Goal: Task Accomplishment & Management: Use online tool/utility

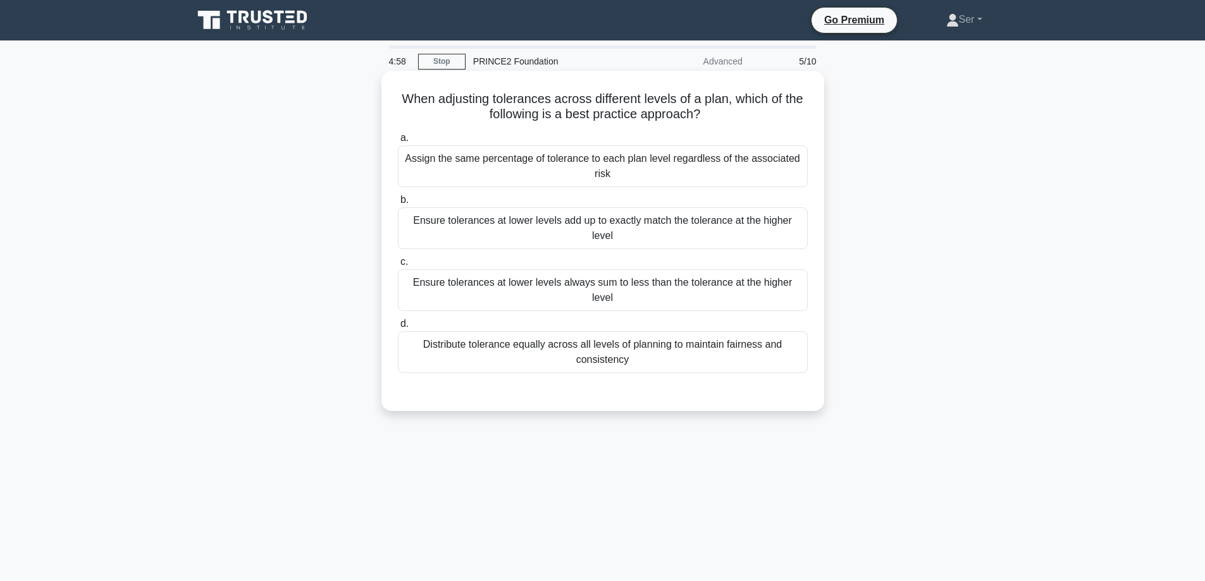
click at [599, 335] on div "Distribute tolerance equally across all levels of planning to maintain fairness…" at bounding box center [603, 352] width 410 height 42
click at [398, 328] on input "d. Distribute tolerance equally across all levels of planning to maintain fairn…" at bounding box center [398, 324] width 0 height 8
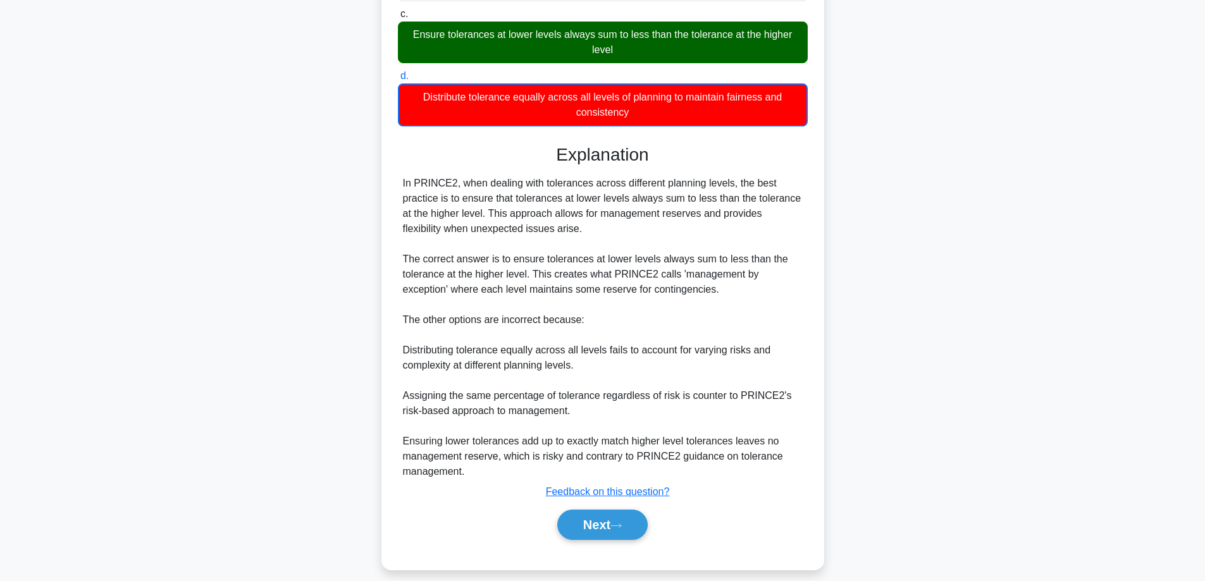
scroll to position [261, 0]
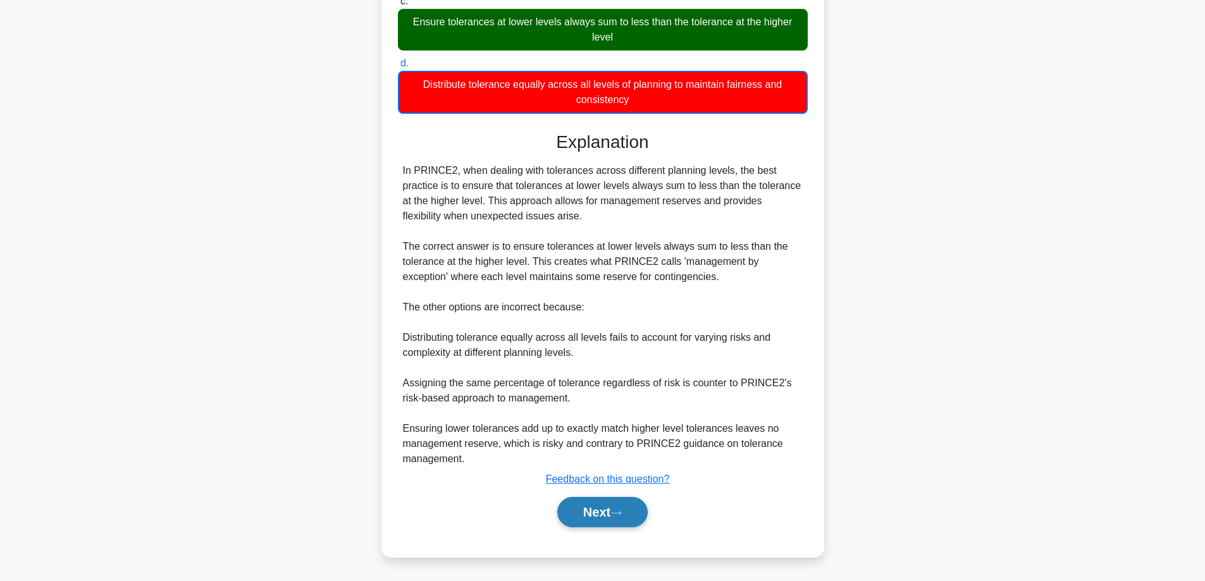
click at [603, 508] on button "Next" at bounding box center [602, 512] width 90 height 30
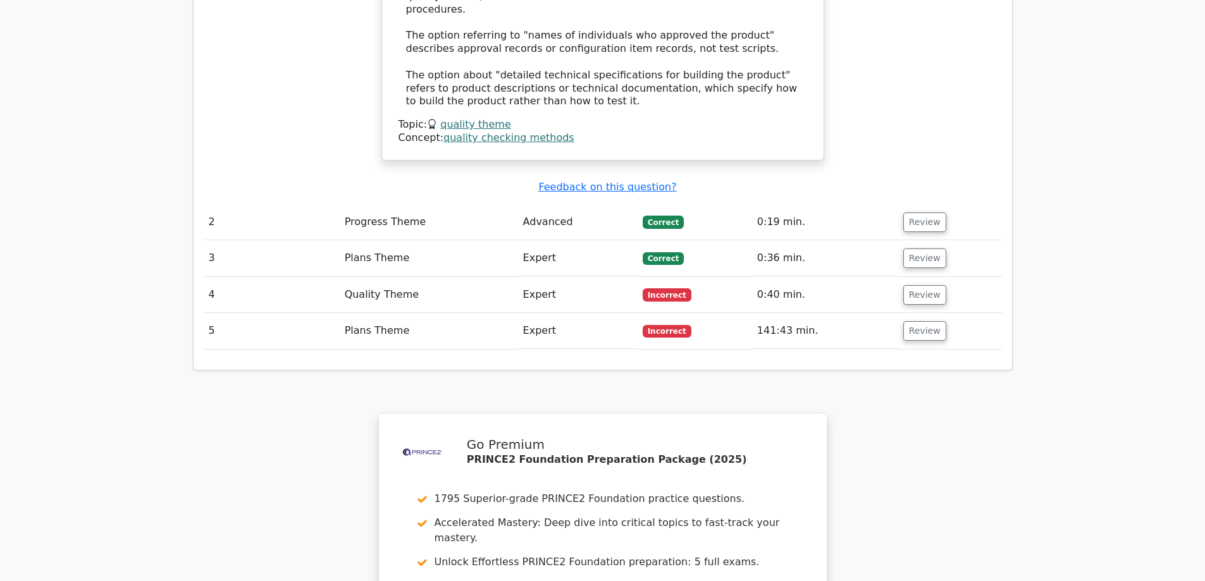
scroll to position [1391, 0]
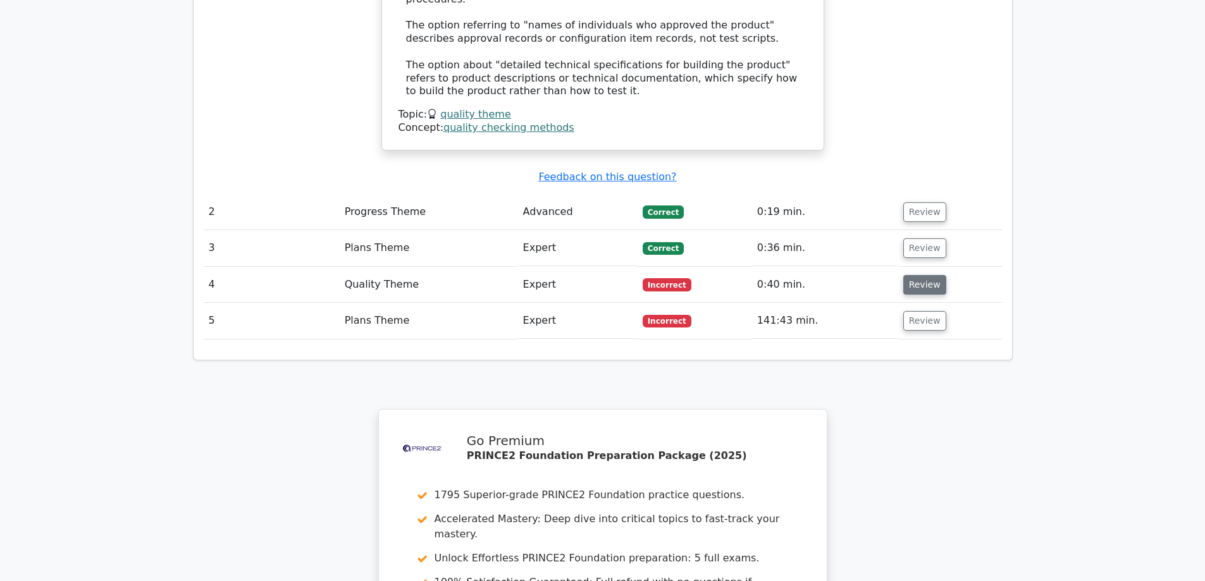
click at [916, 275] on button "Review" at bounding box center [924, 285] width 43 height 20
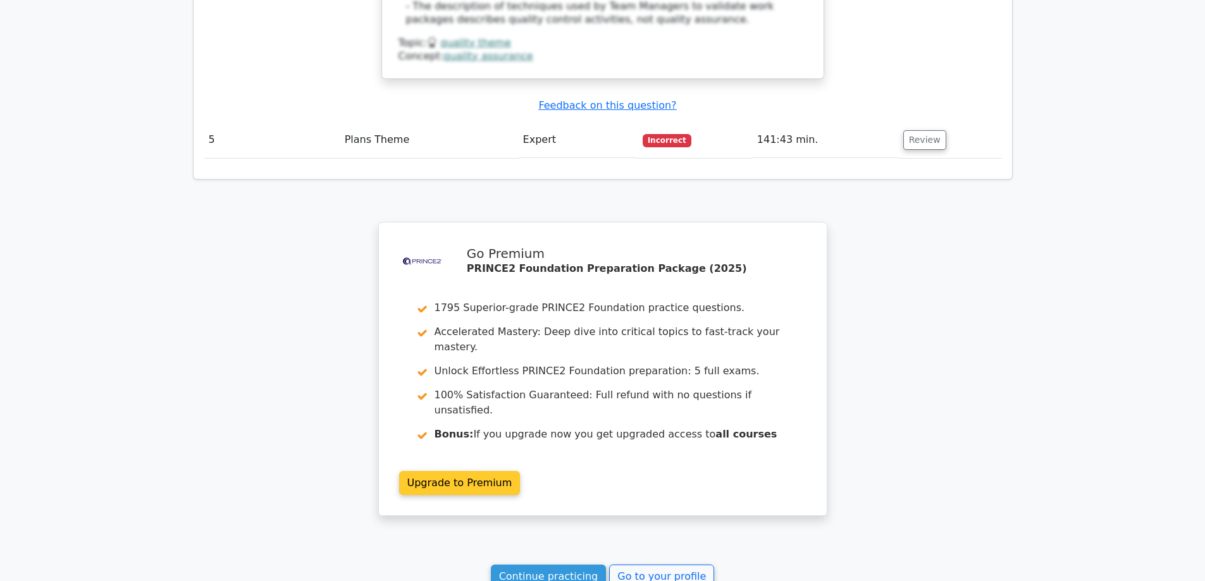
scroll to position [2277, 0]
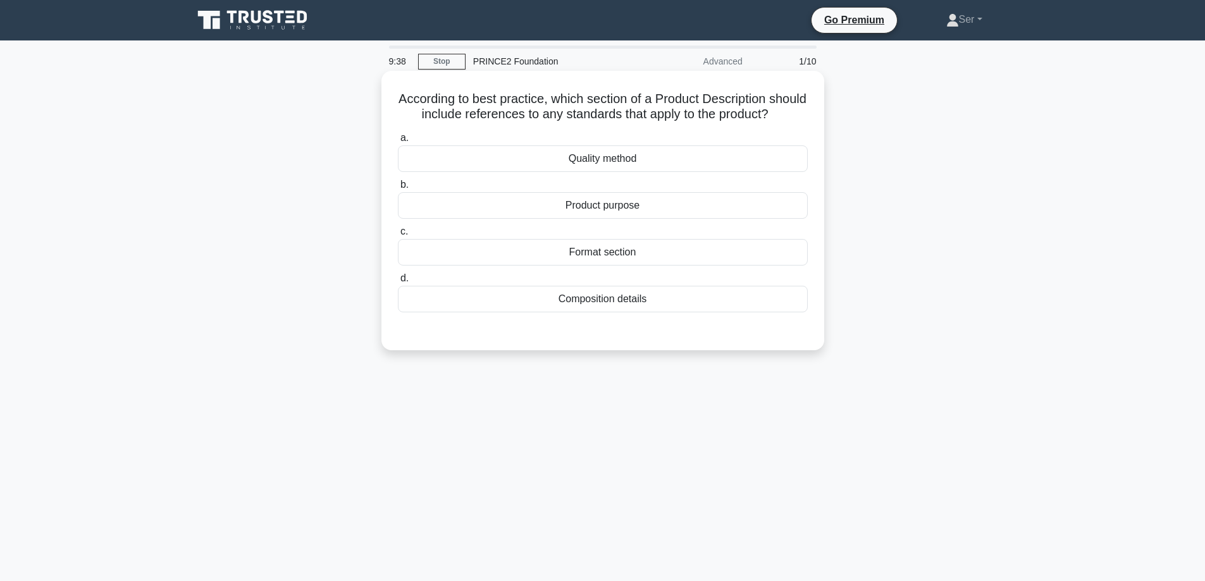
click at [598, 219] on div "Product purpose" at bounding box center [603, 205] width 410 height 27
click at [398, 189] on input "b. Product purpose" at bounding box center [398, 185] width 0 height 8
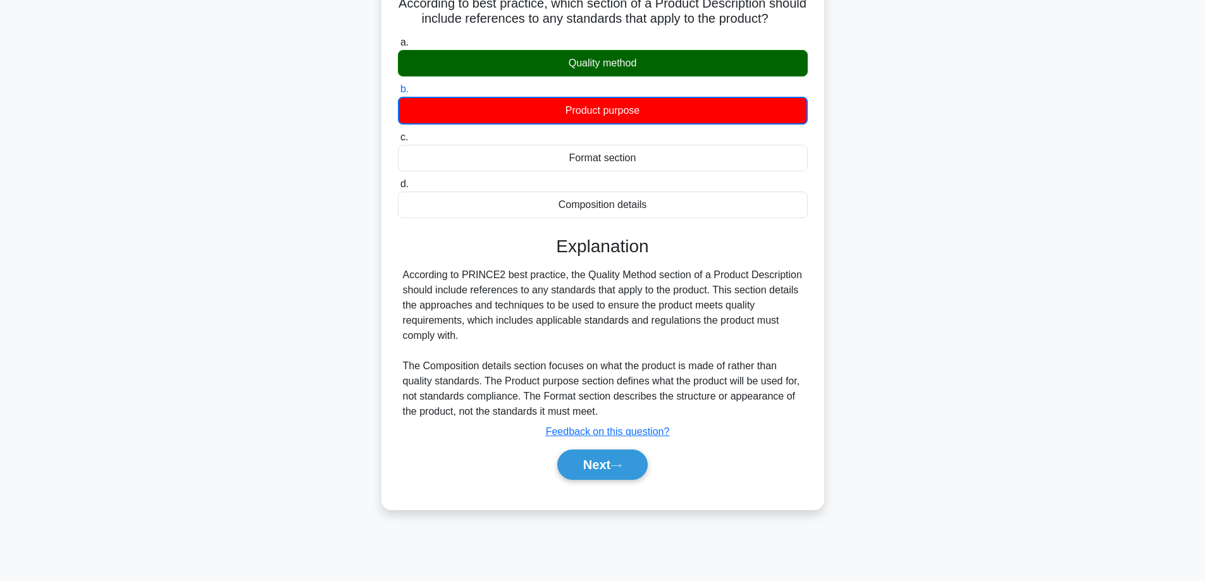
scroll to position [102, 0]
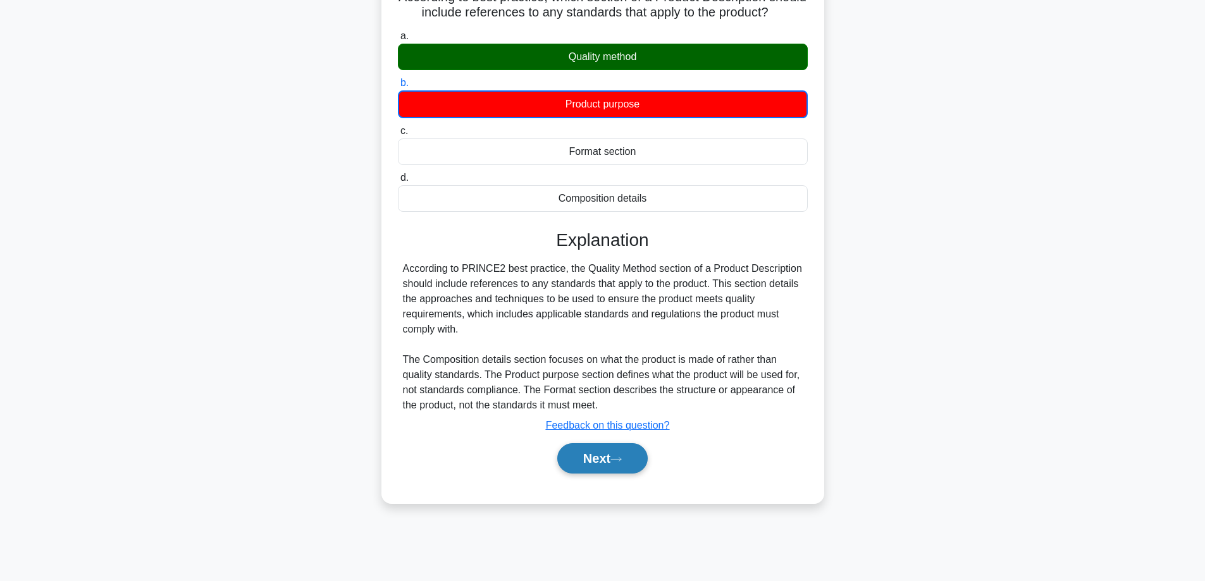
click at [592, 469] on button "Next" at bounding box center [602, 458] width 90 height 30
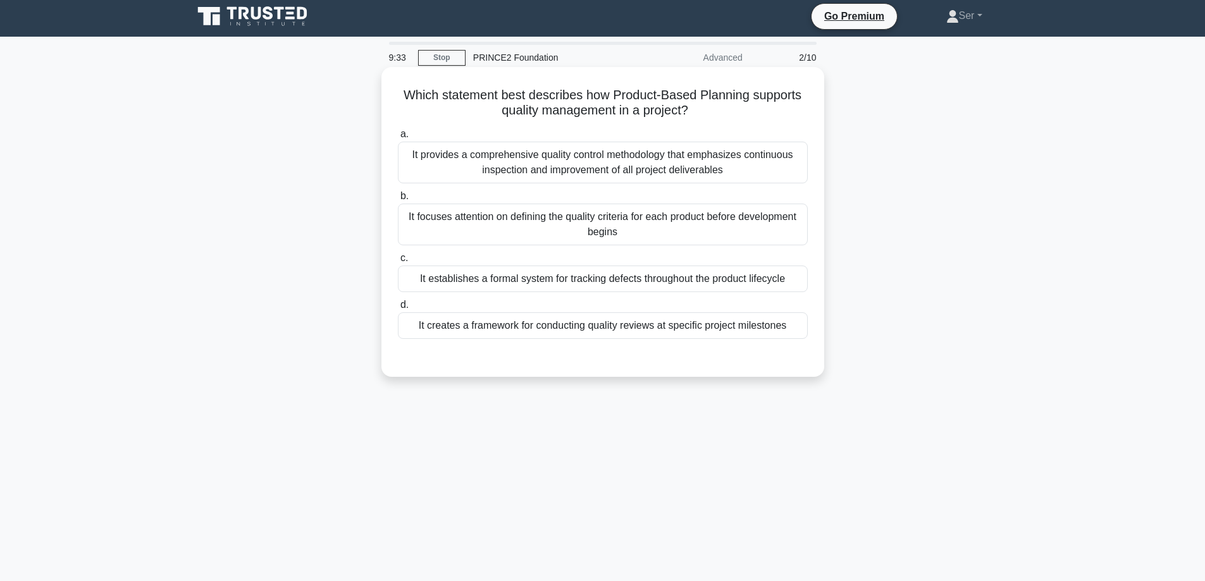
scroll to position [0, 0]
